Goal: Information Seeking & Learning: Find specific fact

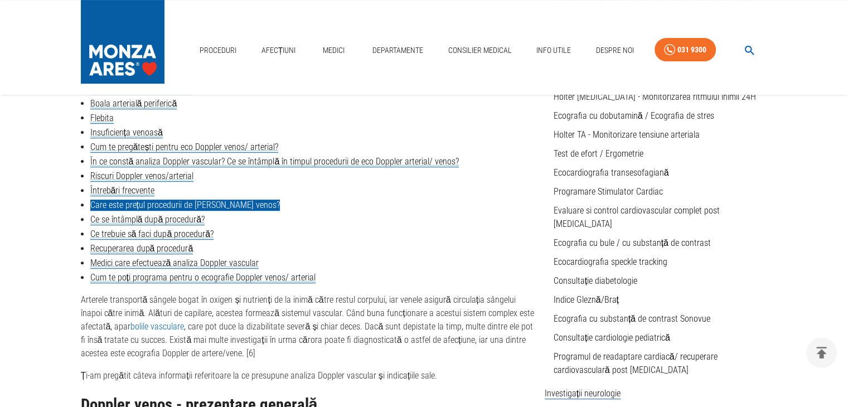
click at [154, 208] on link "Care este prețul procedurii de Doppler venos?" at bounding box center [185, 205] width 190 height 11
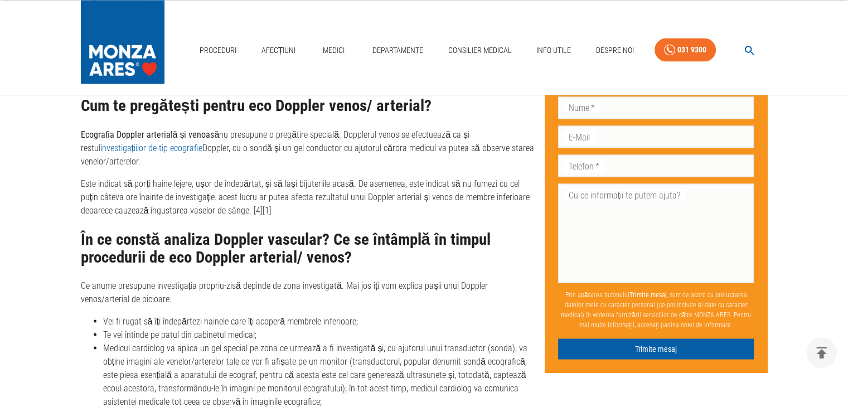
scroll to position [2343, 0]
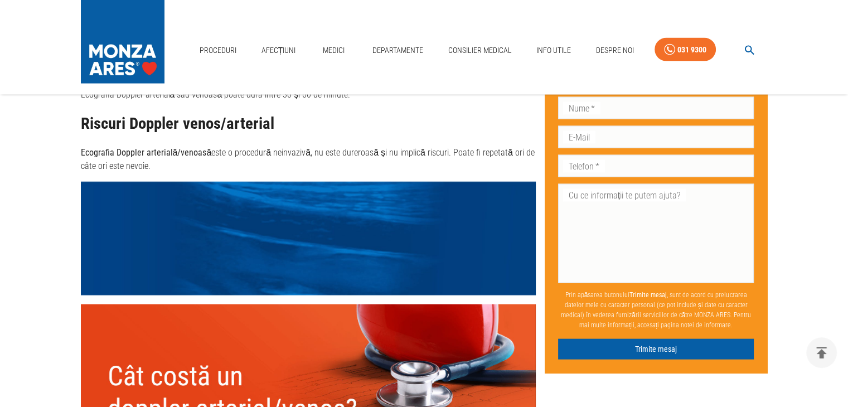
click at [264, 362] on img at bounding box center [308, 396] width 455 height 182
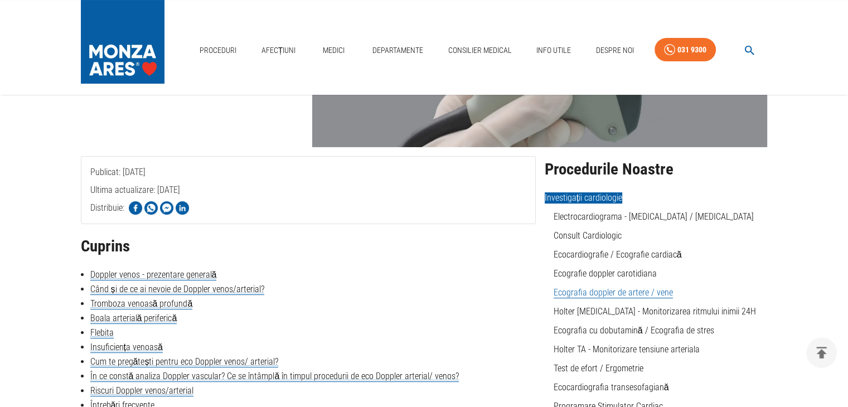
scroll to position [0, 0]
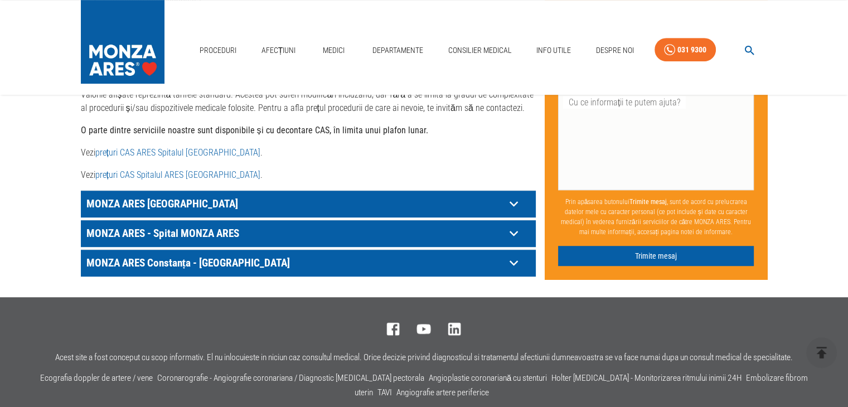
scroll to position [600, 0]
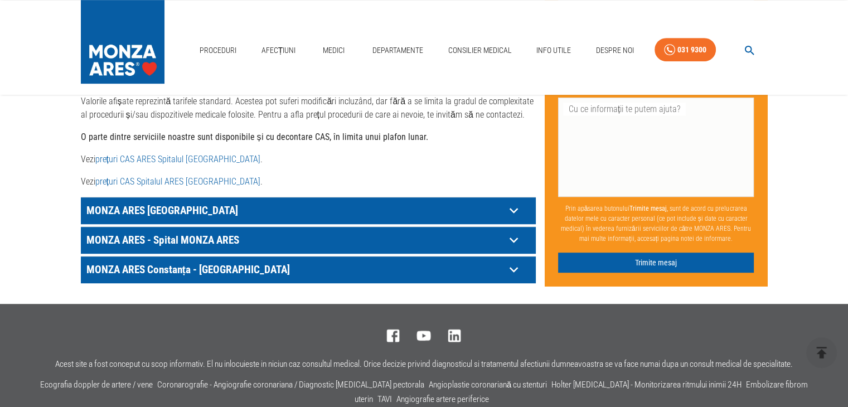
click at [179, 154] on link "prețuri CAS ARES Spitalul [GEOGRAPHIC_DATA]" at bounding box center [177, 159] width 165 height 11
click at [509, 202] on icon at bounding box center [513, 210] width 17 height 17
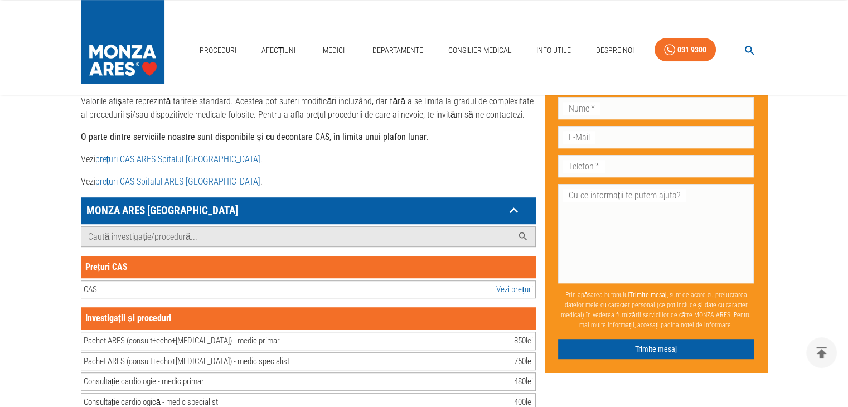
drag, startPoint x: 838, startPoint y: 339, endPoint x: 856, endPoint y: 338, distance: 18.4
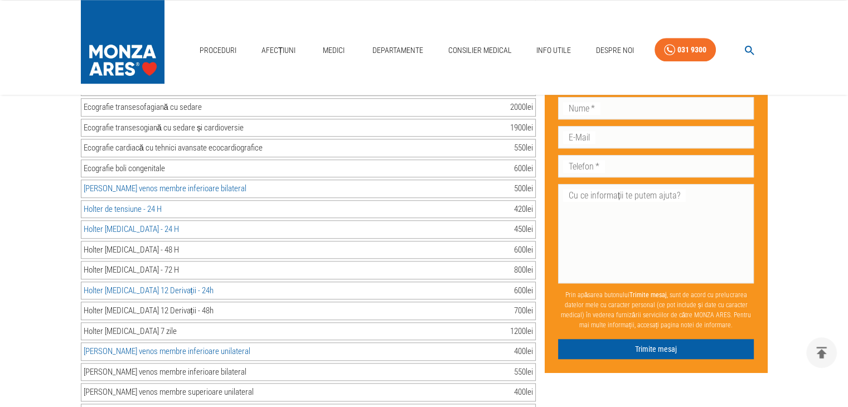
scroll to position [1312, 0]
